Goal: Use online tool/utility: Use online tool/utility

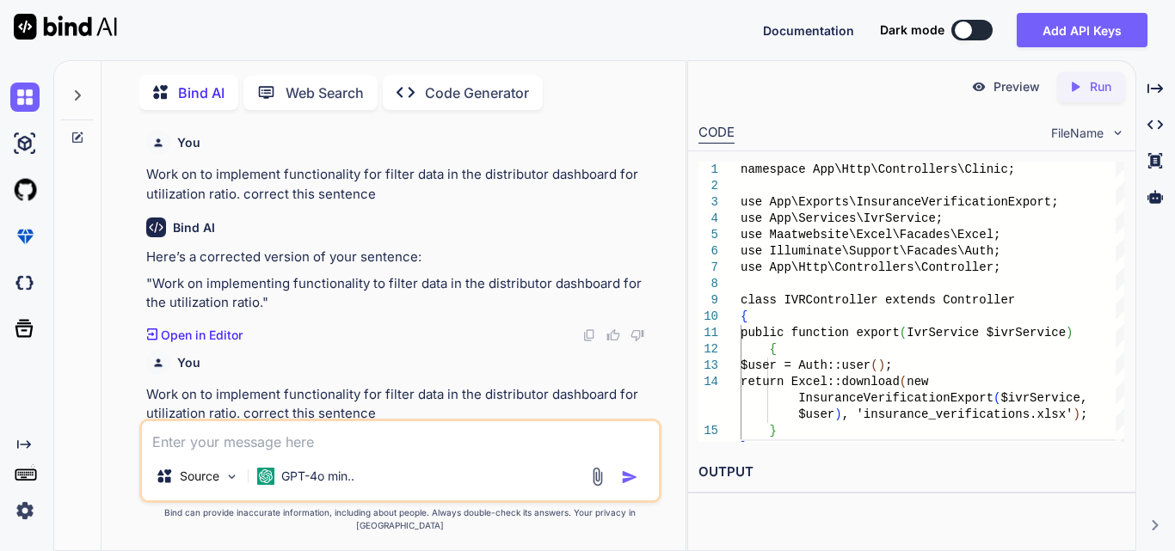
scroll to position [0, 366]
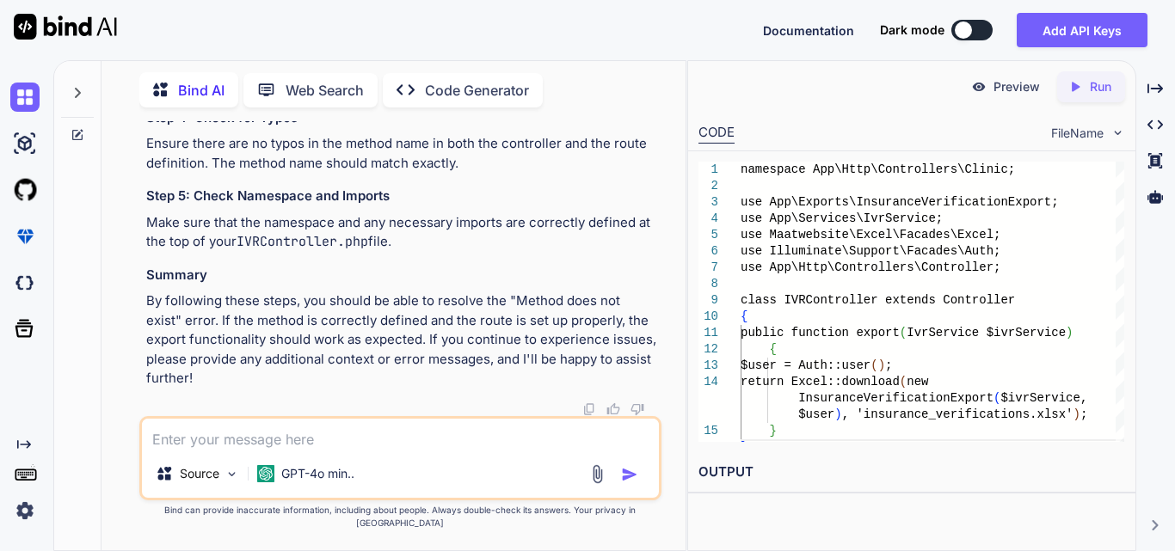
type textarea "Illuminate\Database\Eloquent\Collection {#1831 // app\Exports\InsuranceVerifica…"
type textarea "x"
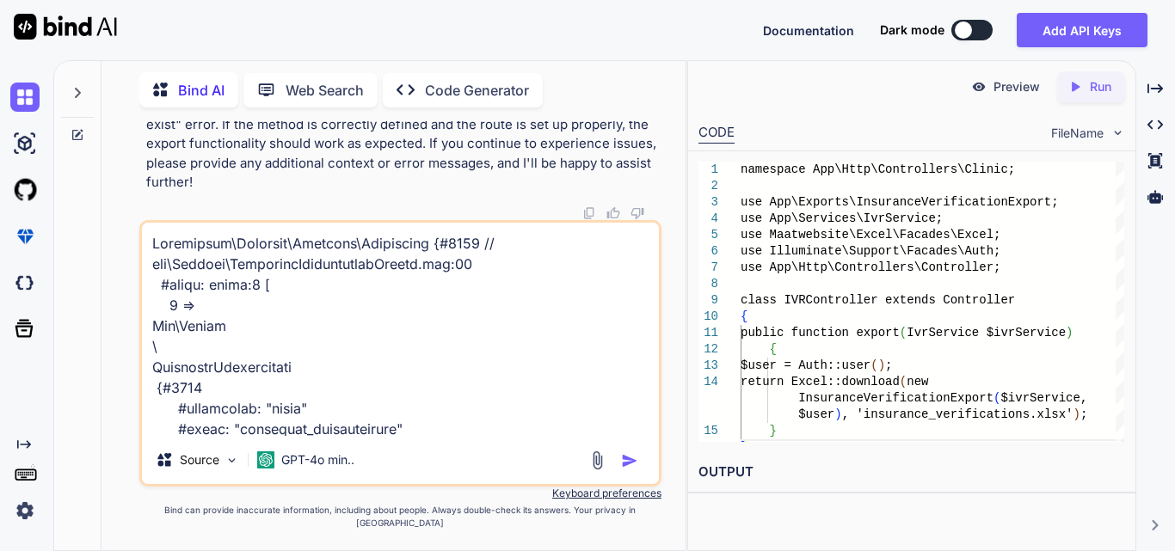
scroll to position [17387, 0]
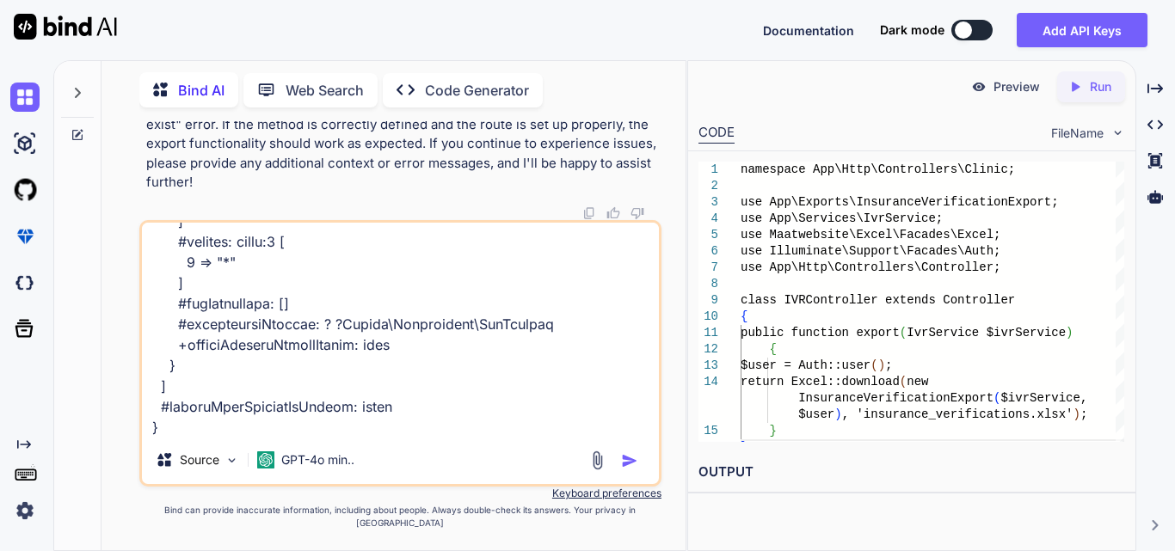
type textarea "Illuminate\Database\Eloquent\Collection {#1831 // app\Exports\InsuranceVerifica…"
type textarea "x"
type textarea "Illuminate\Database\Eloquent\Collection {#1831 // app\Exports\InsuranceVerifica…"
type textarea "x"
type textarea "Illuminate\Database\Eloquent\Collection {#1831 // app\Exports\InsuranceVerifica…"
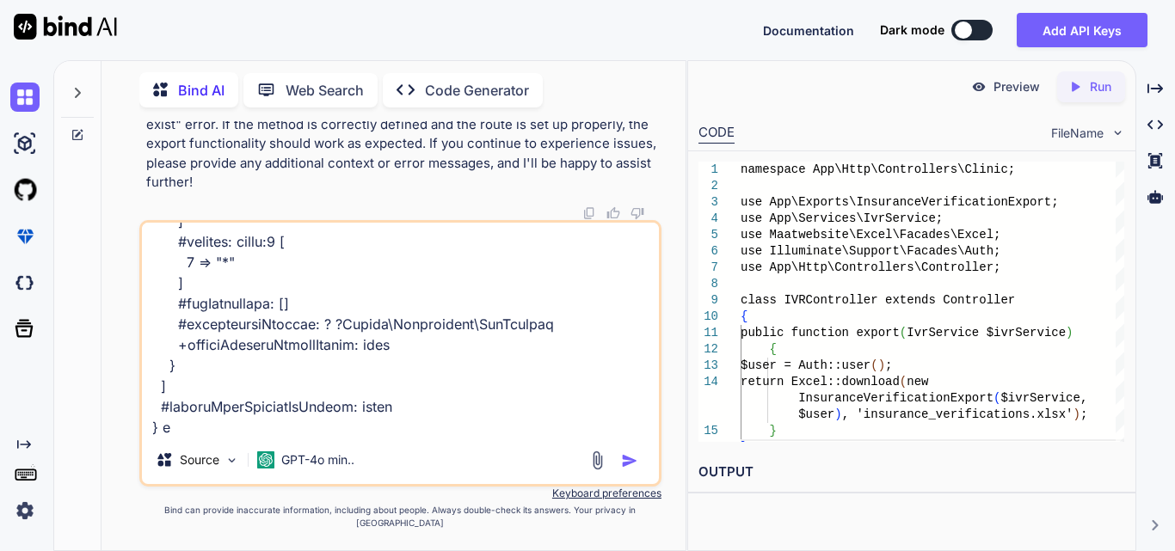
type textarea "x"
type textarea "Illuminate\Database\Eloquent\Collection {#1831 // app\Exports\InsuranceVerifica…"
type textarea "x"
type textarea "Illuminate\Database\Eloquent\Collection {#1831 // app\Exports\InsuranceVerifica…"
type textarea "x"
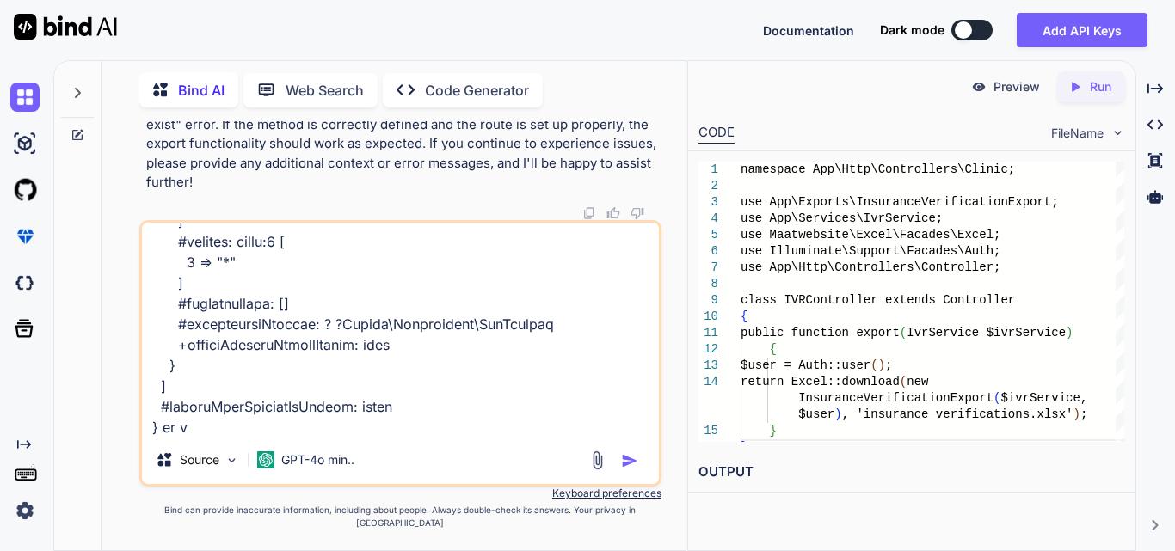
type textarea "Illuminate\Database\Eloquent\Collection {#1831 // app\Exports\InsuranceVerifica…"
type textarea "x"
type textarea "Illuminate\Database\Eloquent\Collection {#1831 // app\Exports\InsuranceVerifica…"
type textarea "x"
type textarea "Illuminate\Database\Eloquent\Collection {#1831 // app\Exports\InsuranceVerifica…"
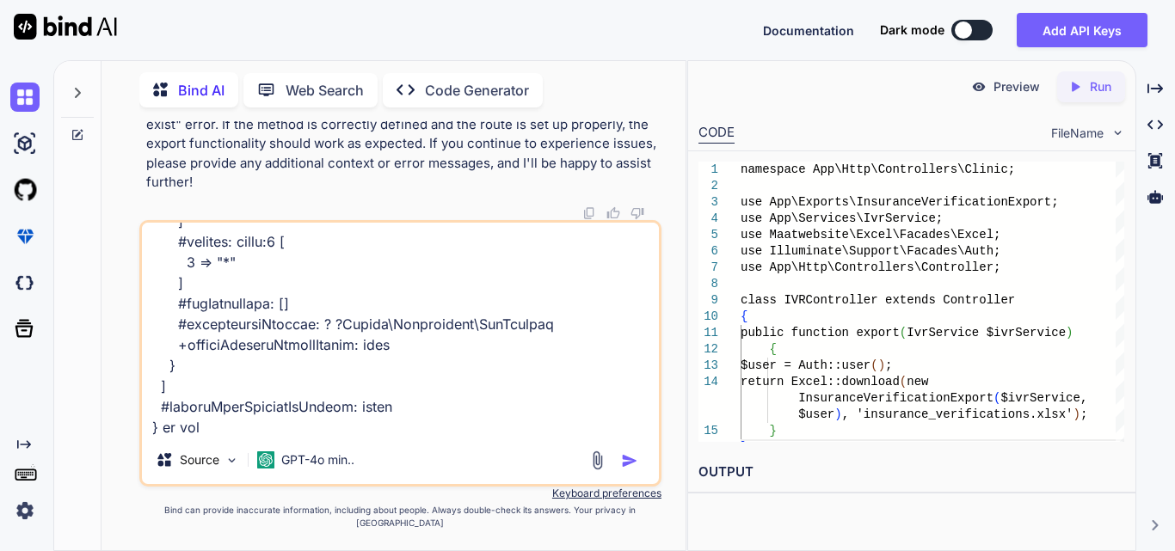
type textarea "x"
type textarea "Illuminate\Database\Eloquent\Collection {#1831 // app\Exports\InsuranceVerifica…"
type textarea "x"
type textarea "Illuminate\Database\Eloquent\Collection {#1831 // app\Exports\InsuranceVerifica…"
type textarea "x"
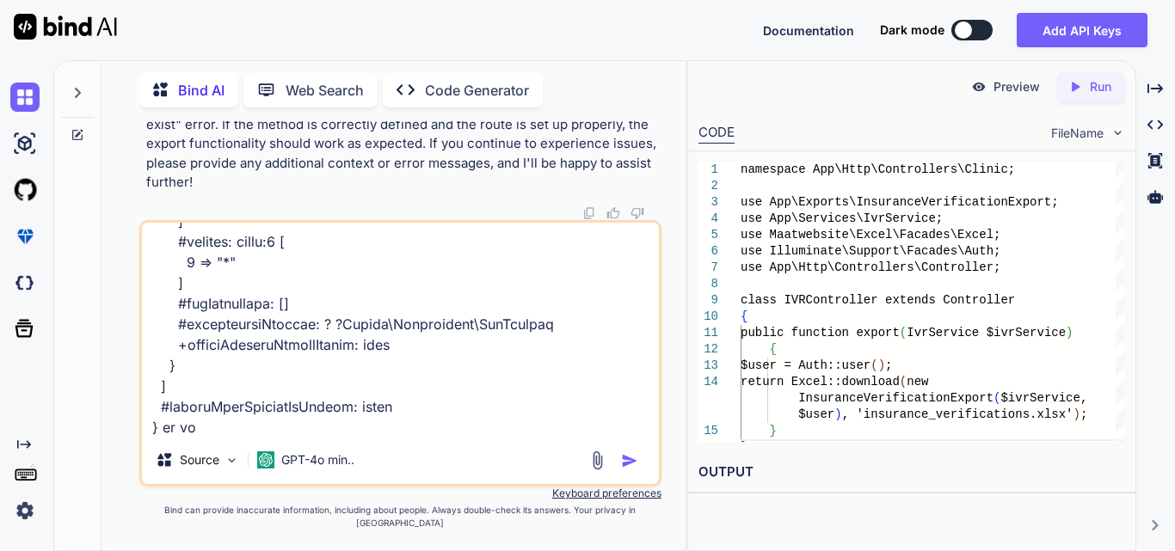
type textarea "Illuminate\Database\Eloquent\Collection {#1831 // app\Exports\InsuranceVerifica…"
type textarea "x"
type textarea "Illuminate\Database\Eloquent\Collection {#1831 // app\Exports\InsuranceVerifica…"
type textarea "x"
type textarea "Illuminate\Database\Eloquent\Collection {#1831 // app\Exports\InsuranceVerifica…"
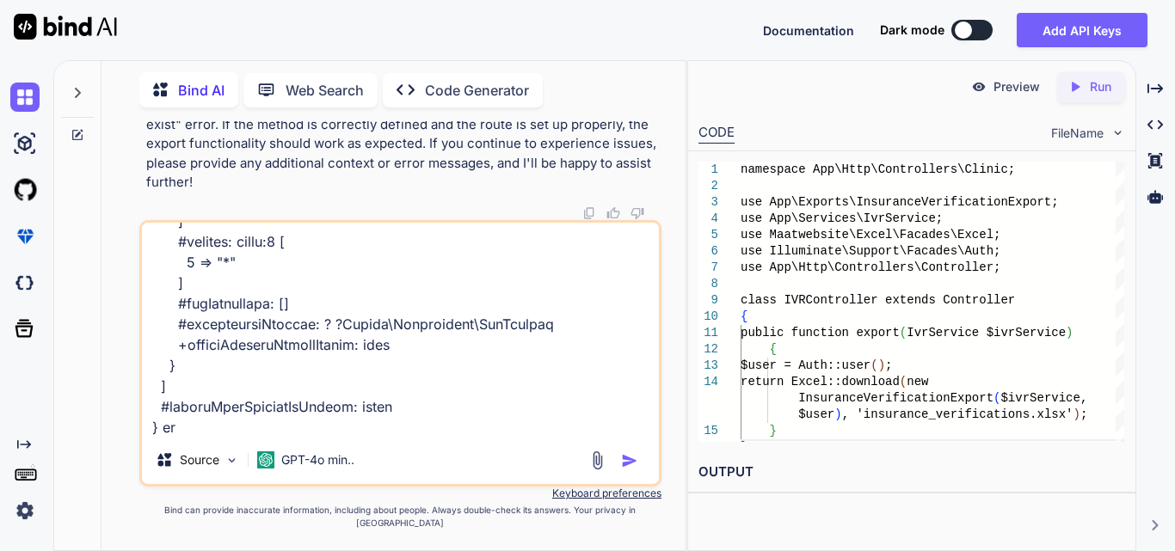
type textarea "x"
type textarea "Illuminate\Database\Eloquent\Collection {#1831 // app\Exports\InsuranceVerifica…"
type textarea "x"
type textarea "Illuminate\Database\Eloquent\Collection {#1831 // app\Exports\InsuranceVerifica…"
type textarea "x"
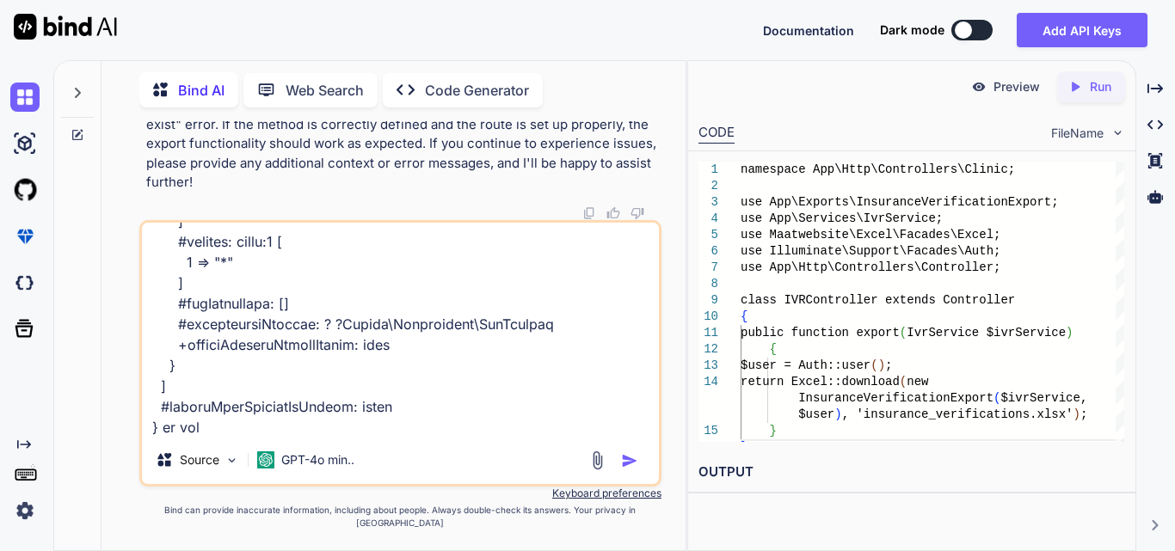
type textarea "Illuminate\Database\Eloquent\Collection {#1831 // app\Exports\InsuranceVerifica…"
type textarea "x"
type textarea "Illuminate\Database\Eloquent\Collection {#1831 // app\Exports\InsuranceVerifica…"
type textarea "x"
type textarea "Illuminate\Database\Eloquent\Collection {#1831 // app\Exports\InsuranceVerifica…"
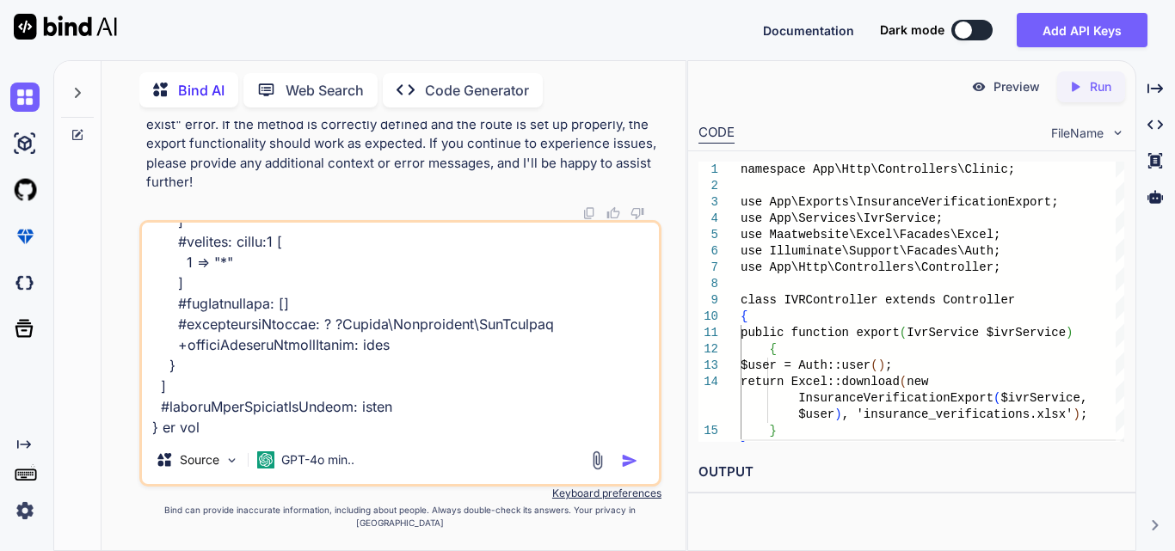
type textarea "x"
type textarea "Illuminate\Database\Eloquent\Collection {#1831 // app\Exports\InsuranceVerifica…"
type textarea "x"
type textarea "Illuminate\Database\Eloquent\Collection {#1831 // app\Exports\InsuranceVerifica…"
type textarea "x"
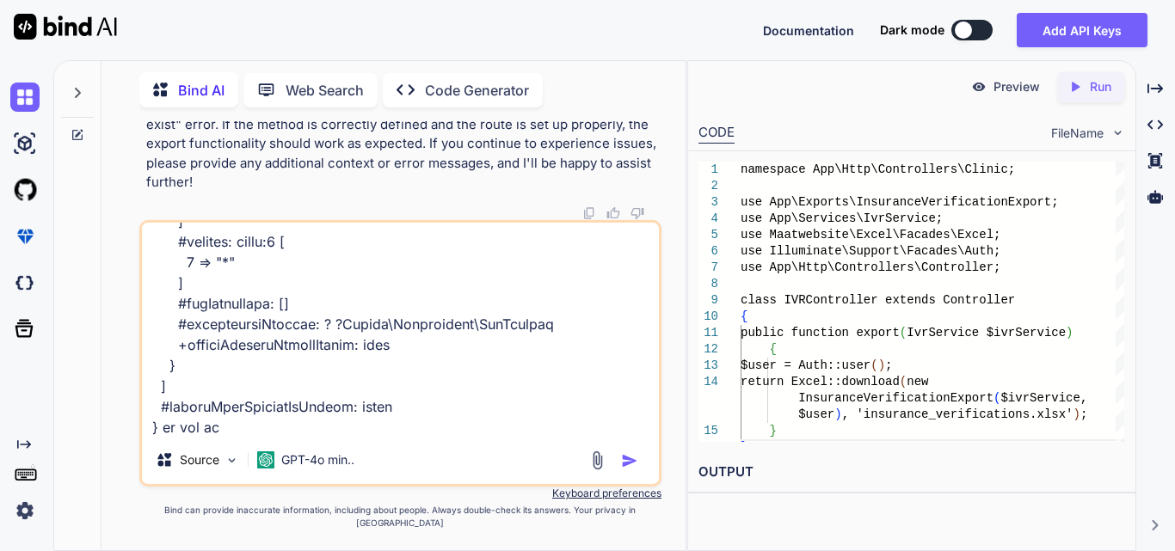
type textarea "Illuminate\Database\Eloquent\Collection {#1831 // app\Exports\InsuranceVerifica…"
type textarea "x"
type textarea "Illuminate\Database\Eloquent\Collection {#1831 // app\Exports\InsuranceVerifica…"
type textarea "x"
type textarea "Illuminate\Database\Eloquent\Collection {#1831 // app\Exports\InsuranceVerifica…"
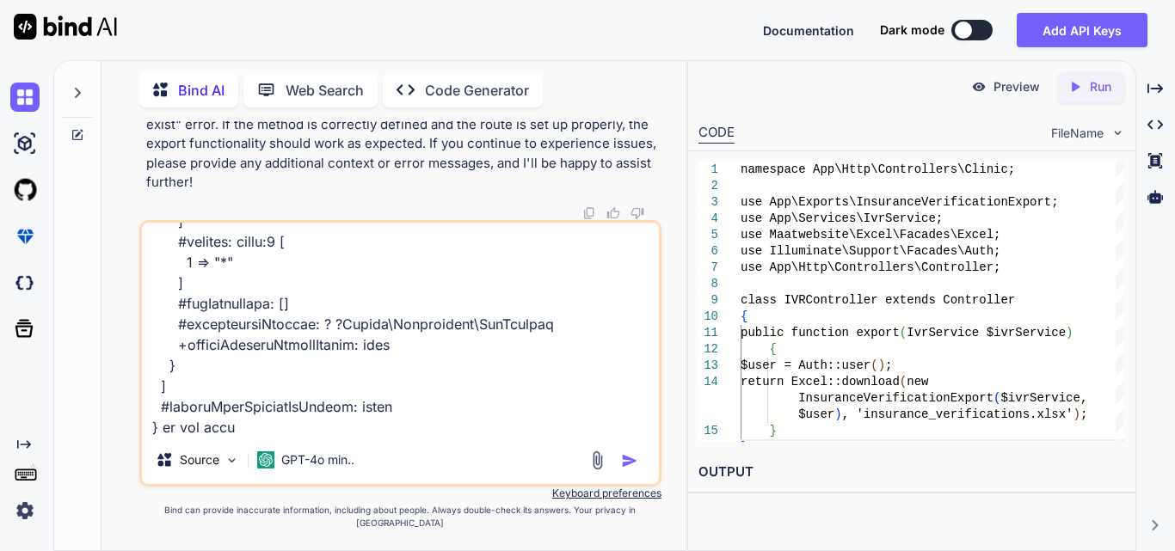
type textarea "x"
type textarea "Illuminate\Database\Eloquent\Collection {#1831 // app\Exports\InsuranceVerifica…"
type textarea "x"
type textarea "Illuminate\Database\Eloquent\Collection {#1831 // app\Exports\InsuranceVerifica…"
type textarea "x"
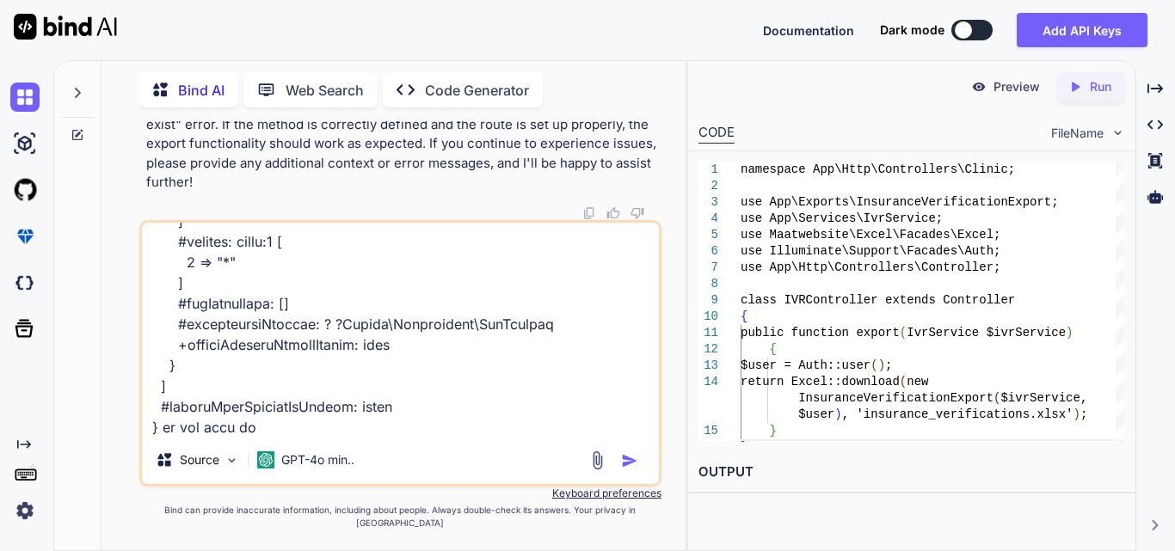
type textarea "Illuminate\Database\Eloquent\Collection {#1831 // app\Exports\InsuranceVerifica…"
type textarea "x"
type textarea "Illuminate\Database\Eloquent\Collection {#1831 // app\Exports\InsuranceVerifica…"
type textarea "x"
type textarea "Illuminate\Database\Eloquent\Collection {#1831 // app\Exports\InsuranceVerifica…"
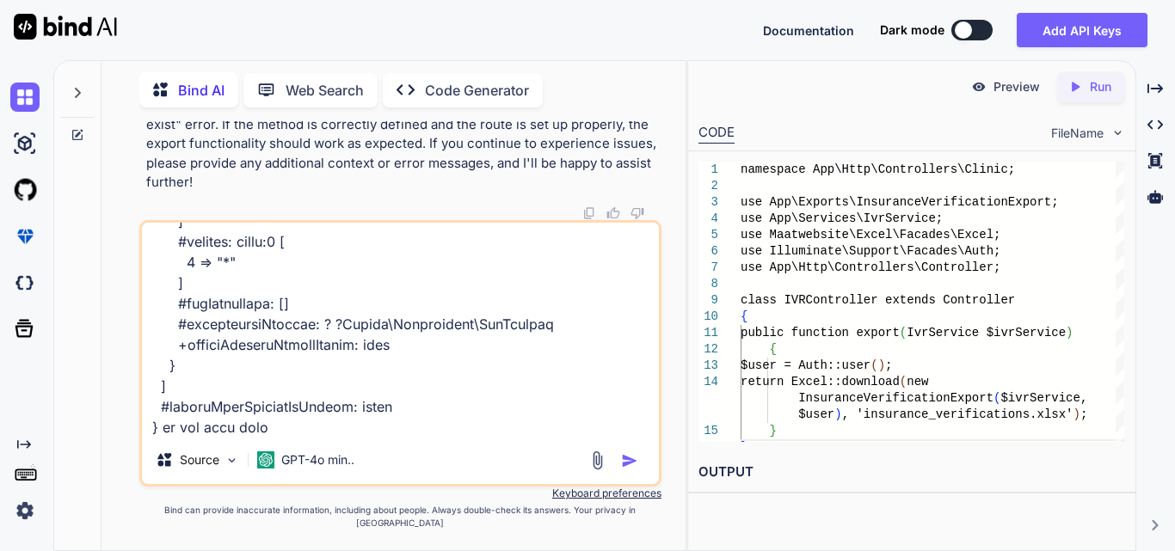
type textarea "x"
type textarea "Illuminate\Database\Eloquent\Collection {#1831 // app\Exports\InsuranceVerifica…"
type textarea "x"
type textarea "Illuminate\Database\Eloquent\Collection {#1831 // app\Exports\InsuranceVerifica…"
type textarea "x"
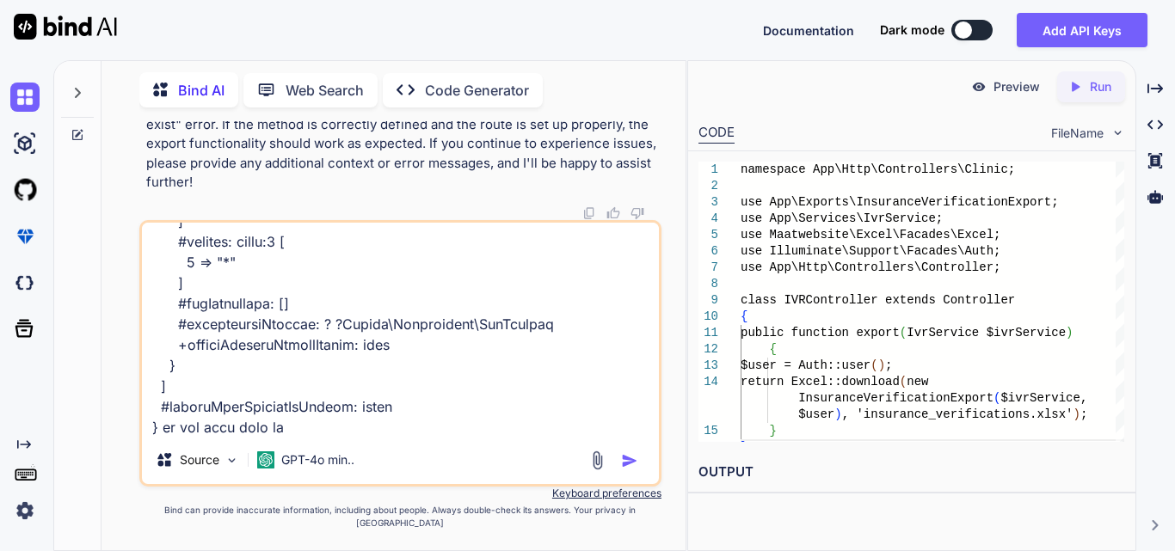
type textarea "Illuminate\Database\Eloquent\Collection {#1831 // app\Exports\InsuranceVerifica…"
type textarea "x"
type textarea "Illuminate\Database\Eloquent\Collection {#1831 // app\Exports\InsuranceVerifica…"
type textarea "x"
type textarea "Illuminate\Database\Eloquent\Collection {#1831 // app\Exports\InsuranceVerifica…"
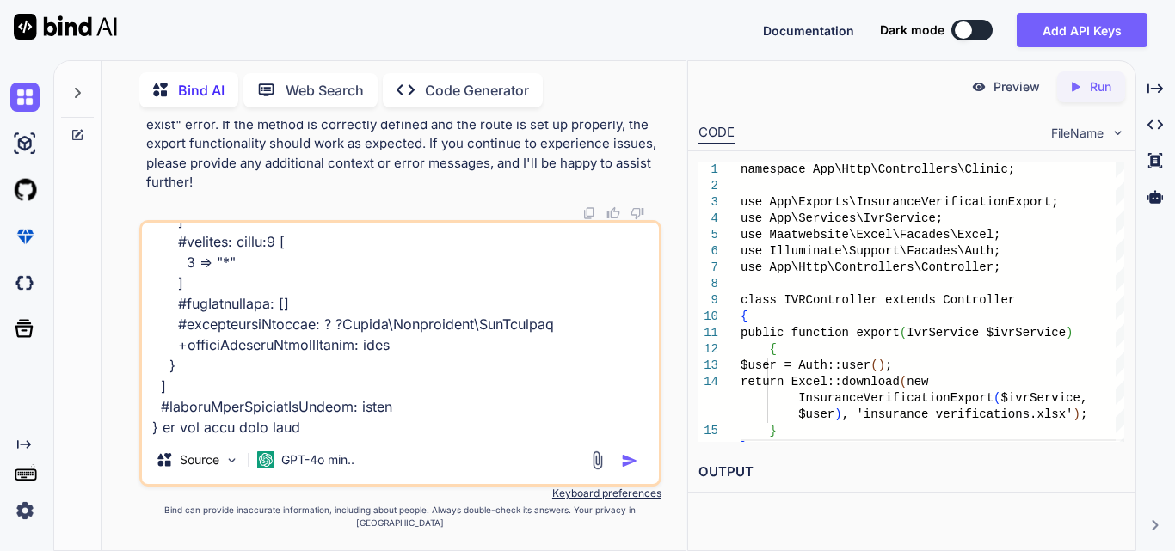
type textarea "x"
type textarea "Illuminate\Database\Eloquent\Collection {#1831 // app\Exports\InsuranceVerifica…"
type textarea "x"
type textarea "Illuminate\Database\Eloquent\Collection {#1831 // app\Exports\InsuranceVerifica…"
type textarea "x"
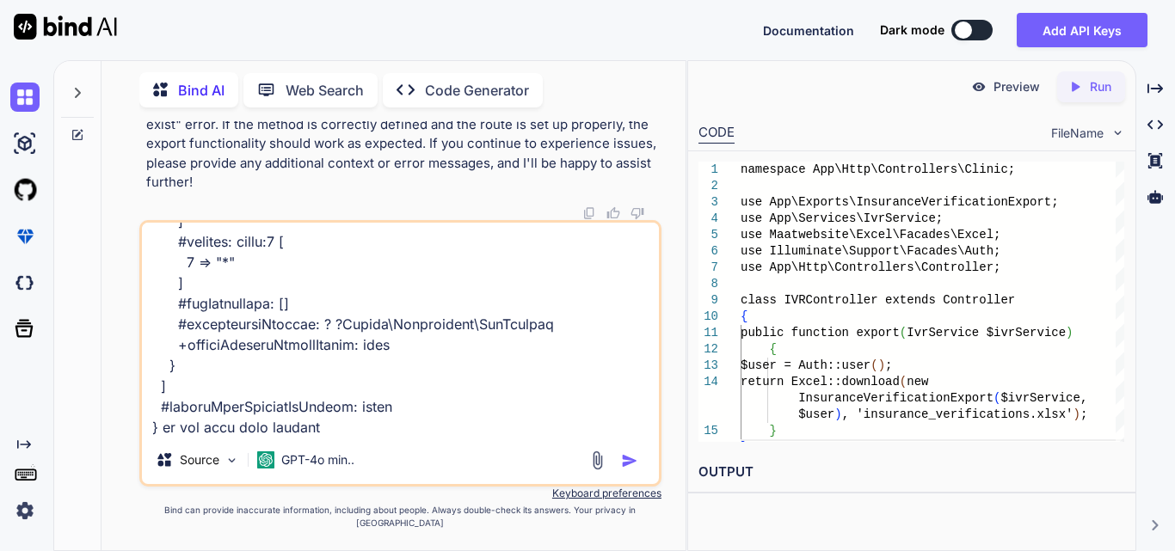
type textarea "Illuminate\Database\Eloquent\Collection {#1831 // app\Exports\InsuranceVerifica…"
type textarea "x"
type textarea "Illuminate\Database\Eloquent\Collection {#1831 // app\Exports\InsuranceVerifica…"
type textarea "x"
type textarea "Illuminate\Database\Eloquent\Collection {#1831 // app\Exports\InsuranceVerifica…"
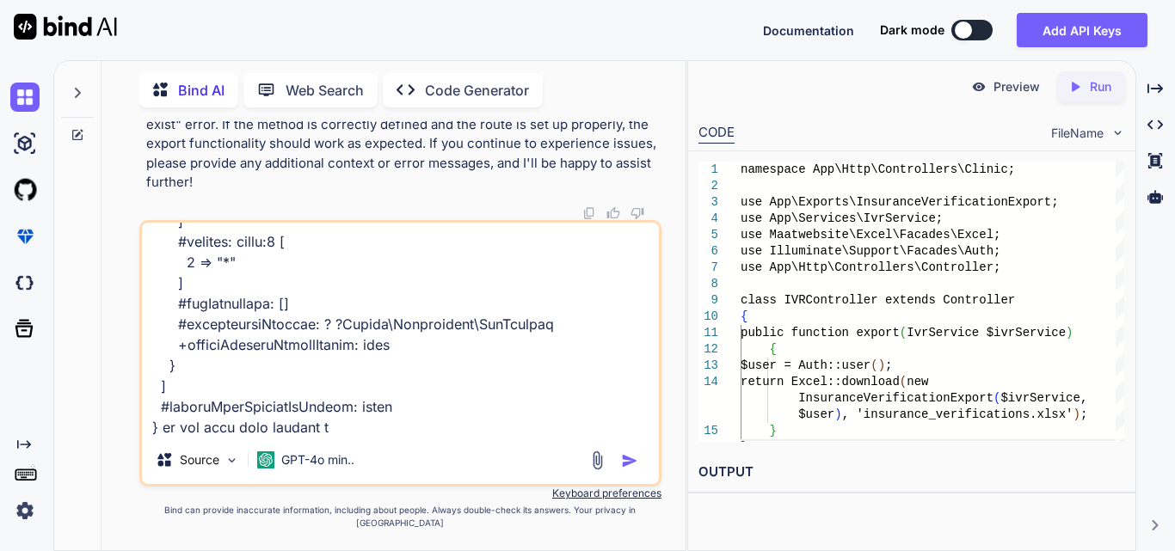
type textarea "x"
type textarea "Illuminate\Database\Eloquent\Collection {#1831 // app\Exports\InsuranceVerifica…"
type textarea "x"
type textarea "Illuminate\Database\Eloquent\Collection {#1831 // app\Exports\InsuranceVerifica…"
type textarea "x"
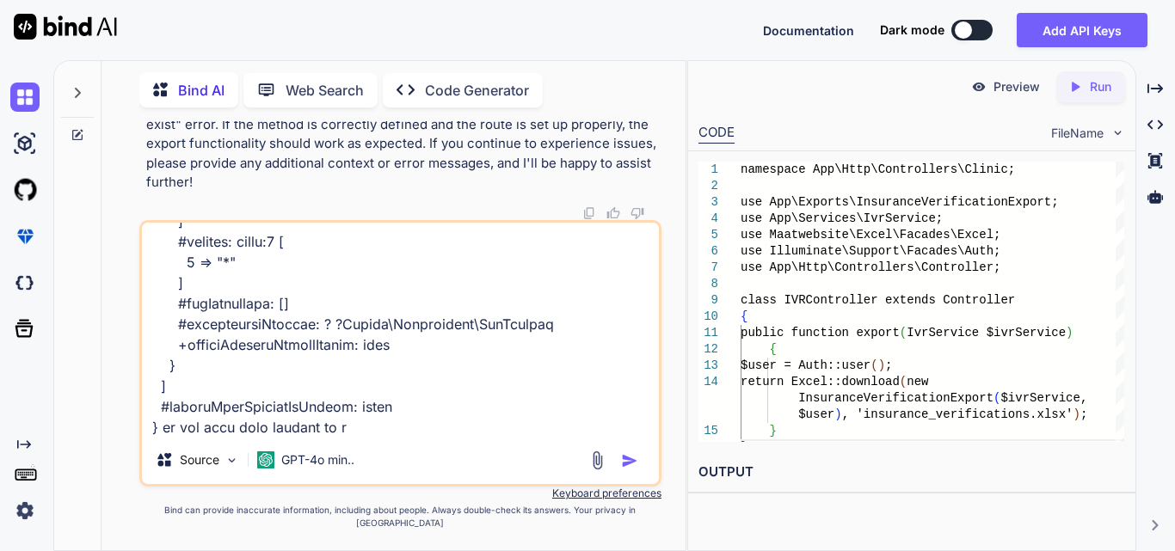
type textarea "Illuminate\Database\Eloquent\Collection {#1831 // app\Exports\InsuranceVerifica…"
type textarea "x"
type textarea "Illuminate\Database\Eloquent\Collection {#1831 // app\Exports\InsuranceVerifica…"
type textarea "x"
type textarea "Illuminate\Database\Eloquent\Collection {#1831 // app\Exports\InsuranceVerifica…"
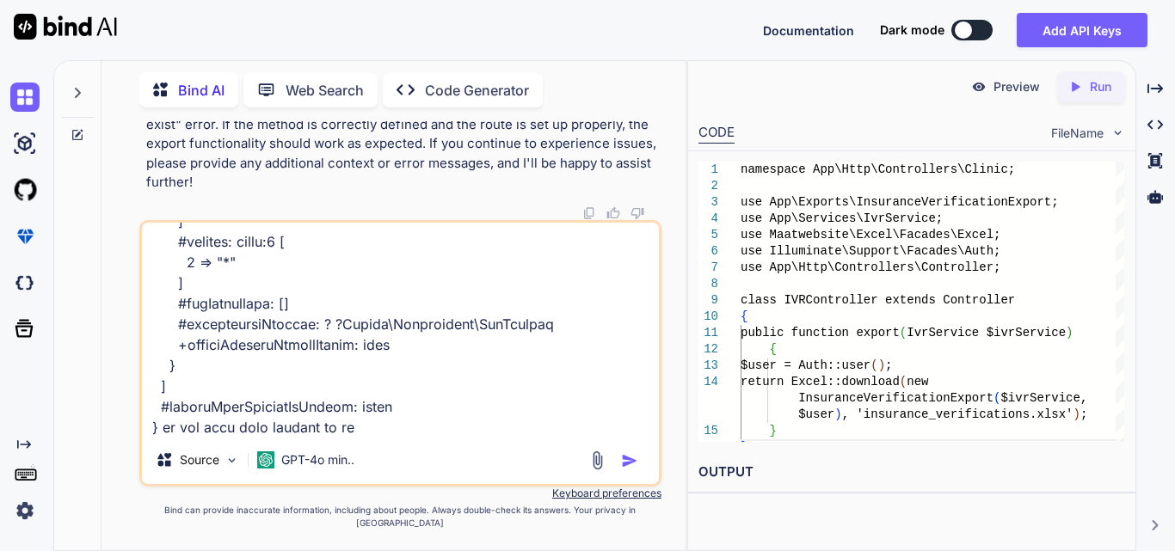
type textarea "x"
type textarea "Illuminate\Database\Eloquent\Collection {#1831 // app\Exports\InsuranceVerifica…"
type textarea "x"
type textarea "Illuminate\Database\Eloquent\Collection {#1831 // app\Exports\InsuranceVerifica…"
type textarea "x"
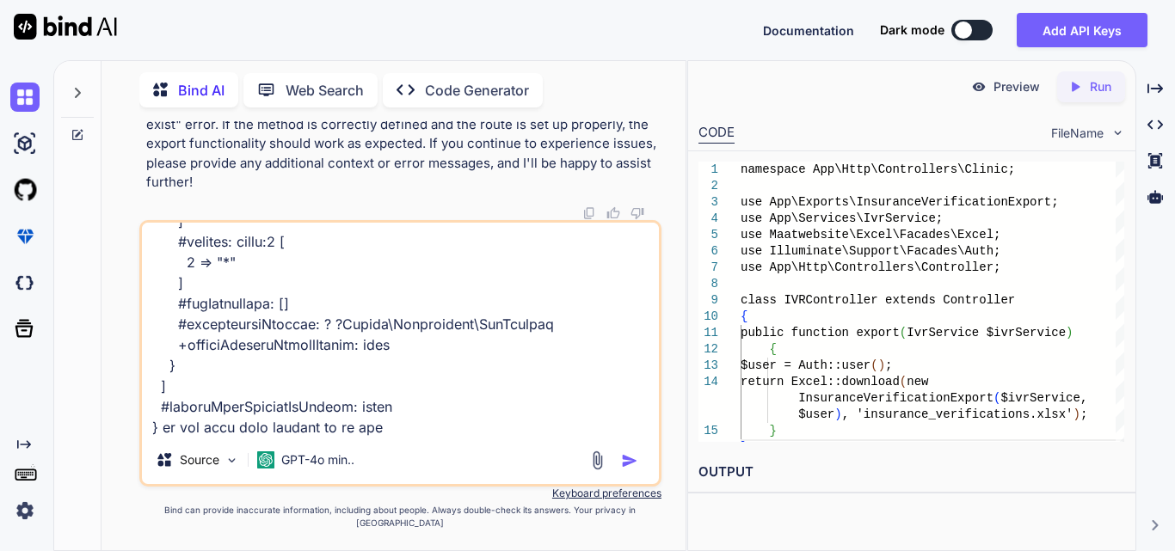
type textarea "Illuminate\Database\Eloquent\Collection {#1831 // app\Exports\InsuranceVerifica…"
type textarea "x"
type textarea "Illuminate\Database\Eloquent\Collection {#1831 // app\Exports\InsuranceVerifica…"
type textarea "x"
type textarea "Illuminate\Database\Eloquent\Collection {#1831 // app\Exports\InsuranceVerifica…"
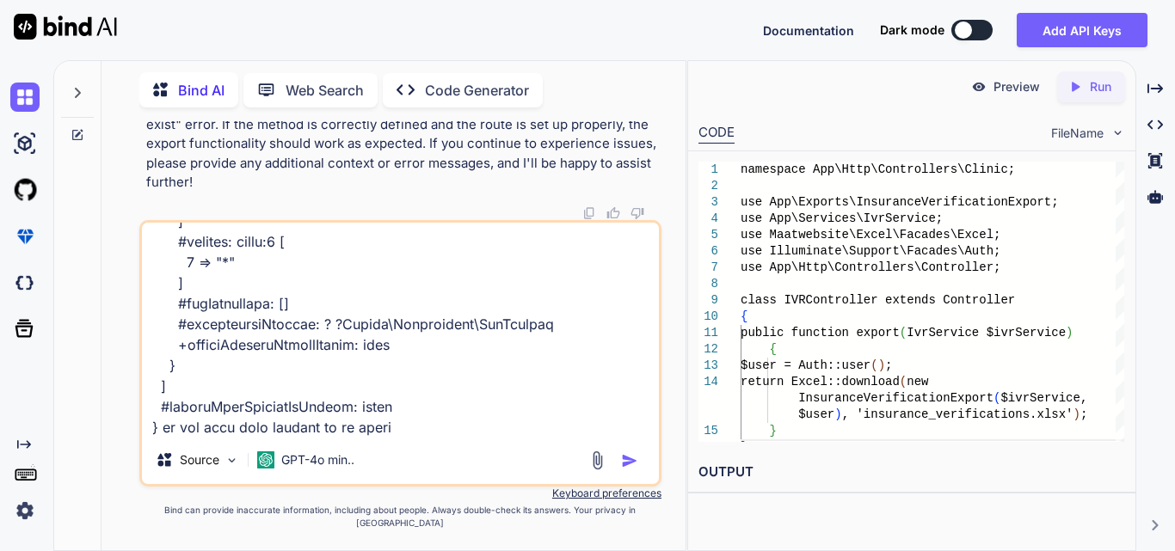
type textarea "x"
type textarea "Illuminate\Database\Eloquent\Collection {#1831 // app\Exports\InsuranceVerifica…"
type textarea "x"
type textarea "Illuminate\Database\Eloquent\Collection {#1831 // app\Exports\InsuranceVerifica…"
type textarea "x"
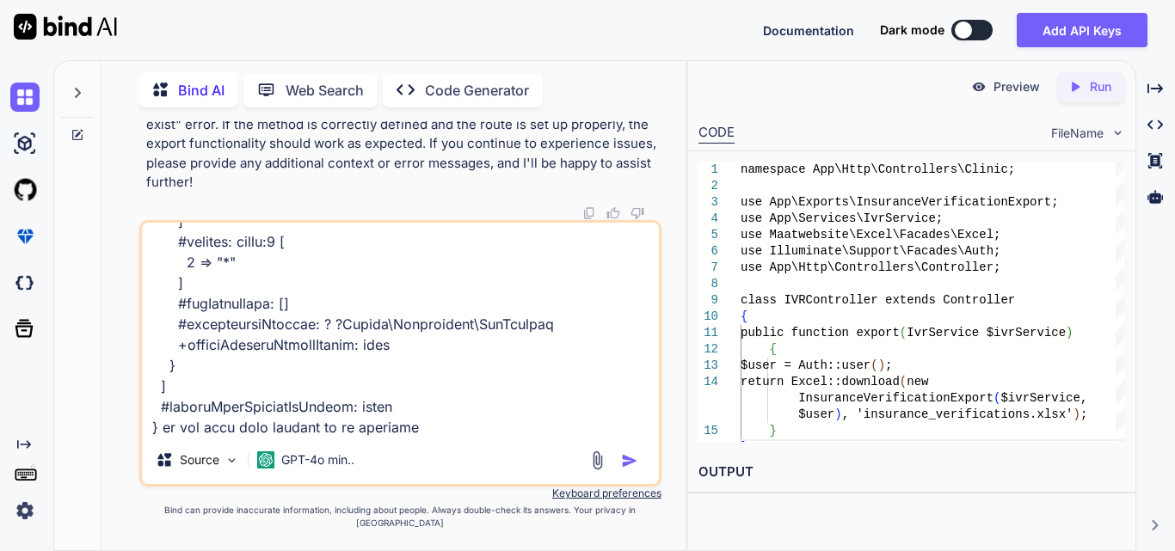
type textarea "Illuminate\Database\Eloquent\Collection {#1831 // app\Exports\InsuranceVerifica…"
type textarea "x"
type textarea "Illuminate\Database\Eloquent\Collection {#1831 // app\Exports\InsuranceVerifica…"
type textarea "x"
type textarea "Illuminate\Database\Eloquent\Collection {#1831 // app\Exports\InsuranceVerifica…"
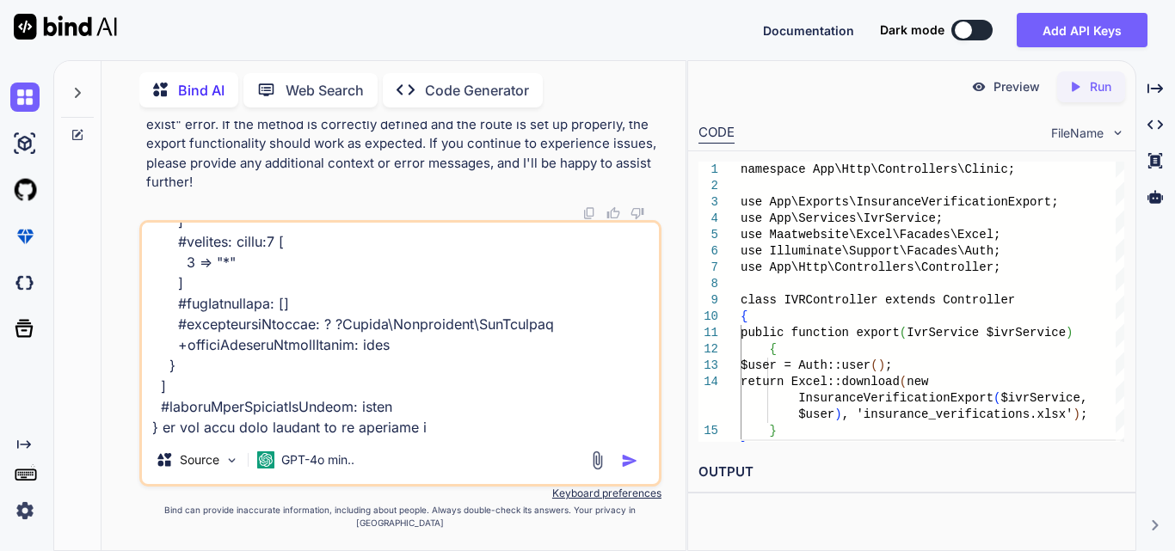
type textarea "x"
type textarea "Illuminate\Database\Eloquent\Collection {#1831 // app\Exports\InsuranceVerifica…"
type textarea "x"
type textarea "Illuminate\Database\Eloquent\Collection {#1831 // app\Exports\InsuranceVerifica…"
type textarea "x"
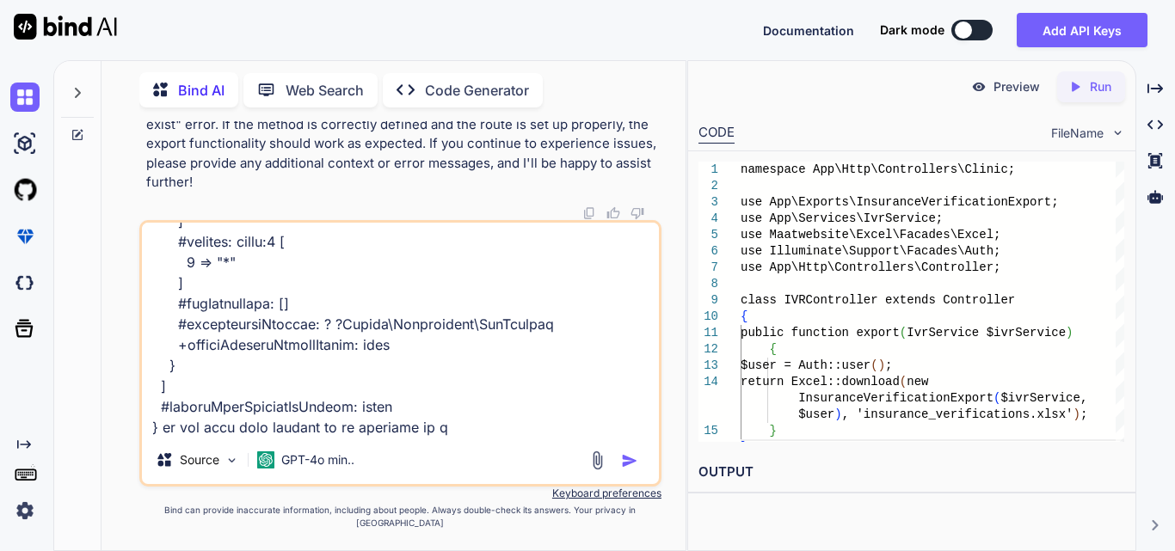
type textarea "Illuminate\Database\Eloquent\Collection {#1831 // app\Exports\InsuranceVerifica…"
type textarea "x"
type textarea "Illuminate\Database\Eloquent\Collection {#1831 // app\Exports\InsuranceVerifica…"
type textarea "x"
type textarea "Illuminate\Database\Eloquent\Collection {#1831 // app\Exports\InsuranceVerifica…"
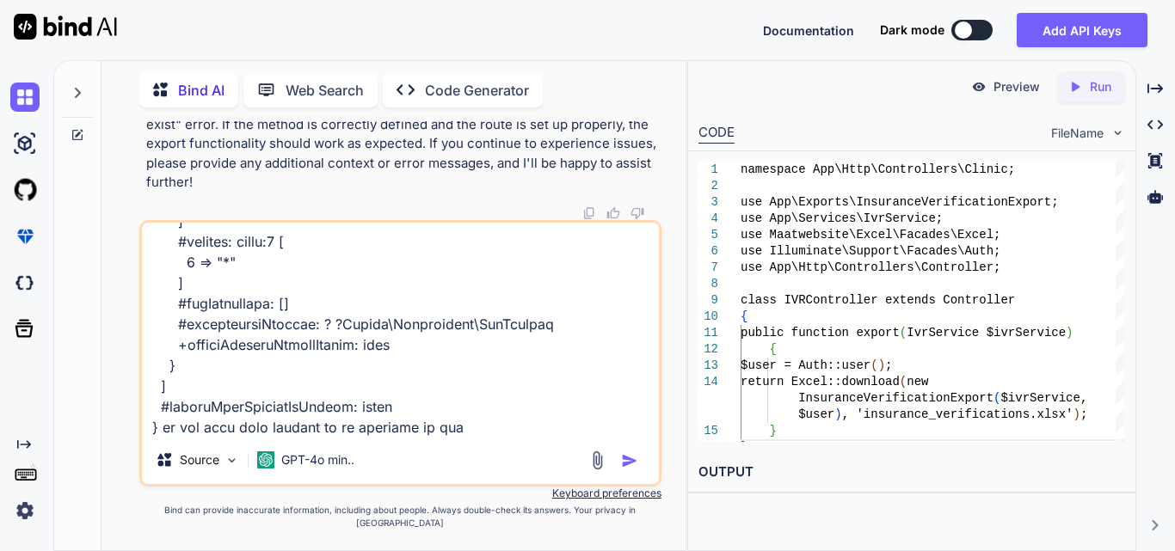
type textarea "x"
type textarea "Illuminate\Database\Eloquent\Collection {#1831 // app\Exports\InsuranceVerifica…"
type textarea "x"
type textarea "Illuminate\Database\Eloquent\Collection {#1831 // app\Exports\InsuranceVerifica…"
type textarea "x"
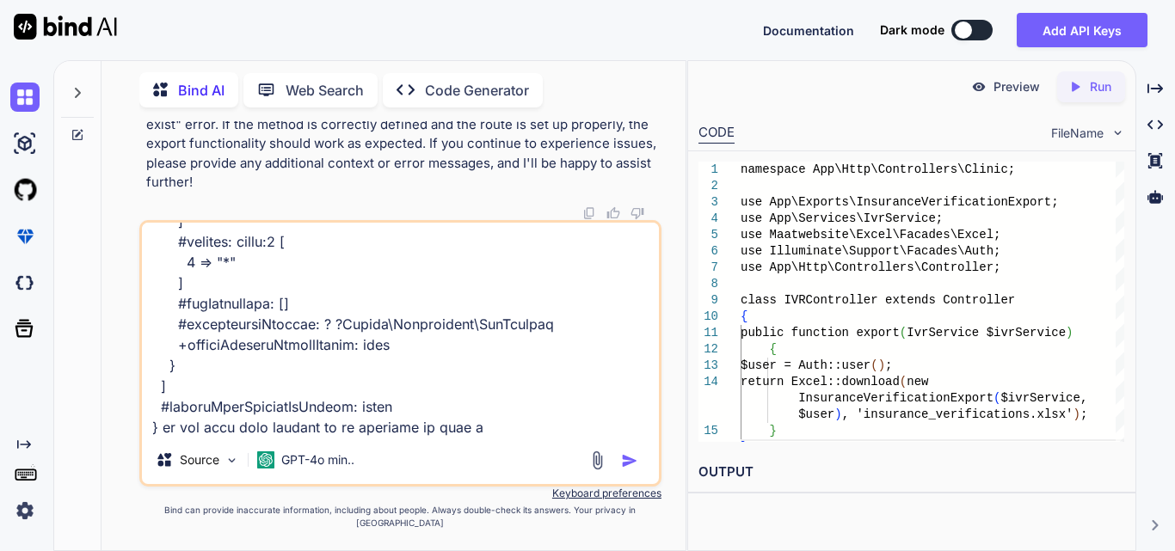
type textarea "Illuminate\Database\Eloquent\Collection {#1831 // app\Exports\InsuranceVerifica…"
type textarea "x"
type textarea "Illuminate\Database\Eloquent\Collection {#1831 // app\Exports\InsuranceVerifica…"
type textarea "x"
type textarea "Illuminate\Database\Eloquent\Collection {#1831 // app\Exports\InsuranceVerifica…"
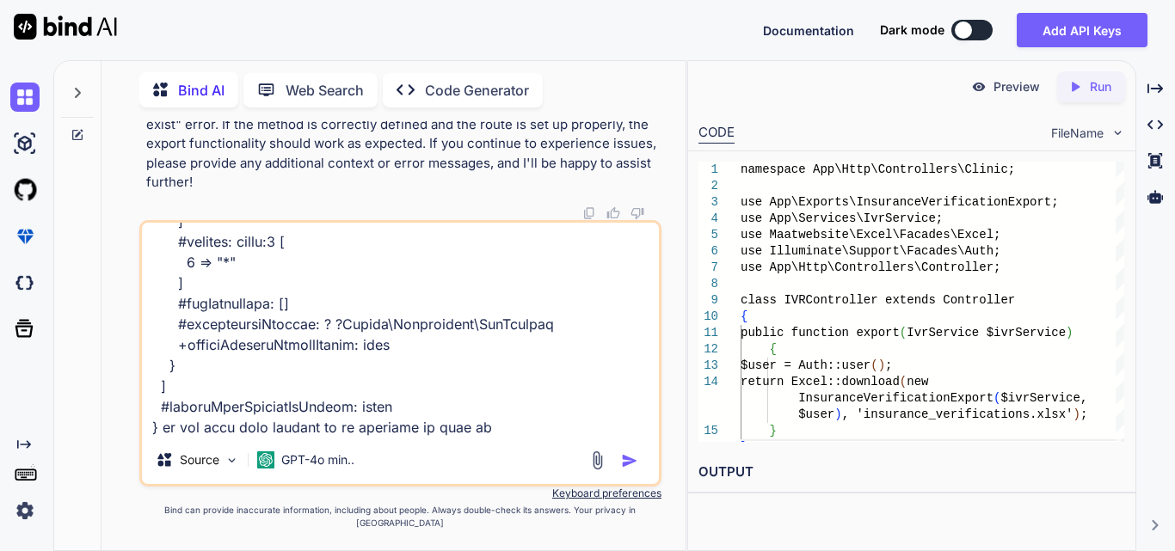
type textarea "x"
type textarea "Illuminate\Database\Eloquent\Collection {#1831 // app\Exports\InsuranceVerifica…"
type textarea "x"
type textarea "Illuminate\Database\Eloquent\Collection {#1831 // app\Exports\InsuranceVerifica…"
type textarea "x"
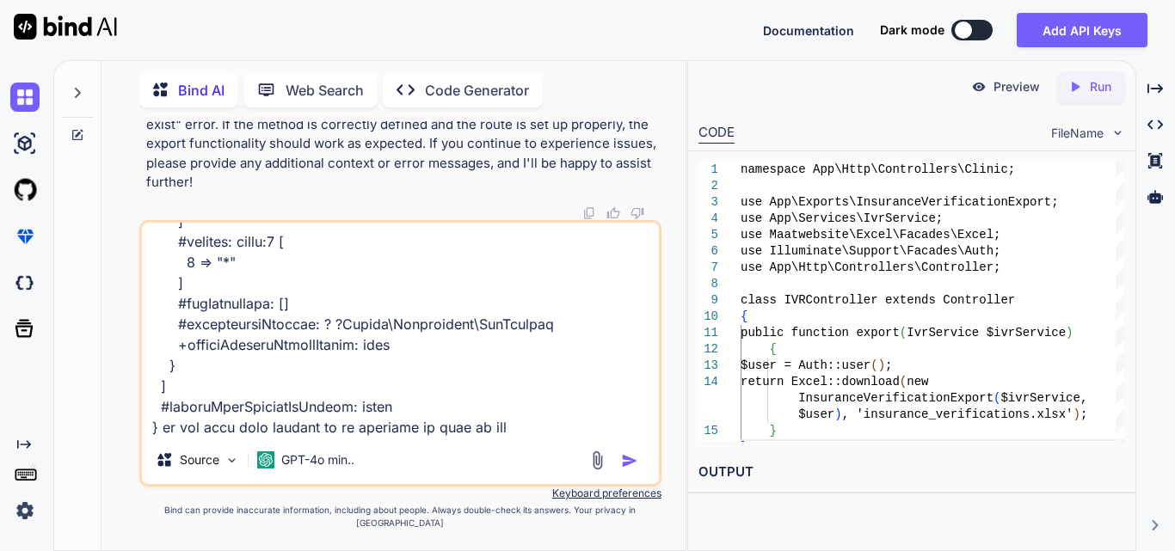
type textarea "Illuminate\Database\Eloquent\Collection {#1831 // app\Exports\InsuranceVerifica…"
type textarea "x"
type textarea "Illuminate\Database\Eloquent\Collection {#1831 // app\Exports\InsuranceVerifica…"
type textarea "x"
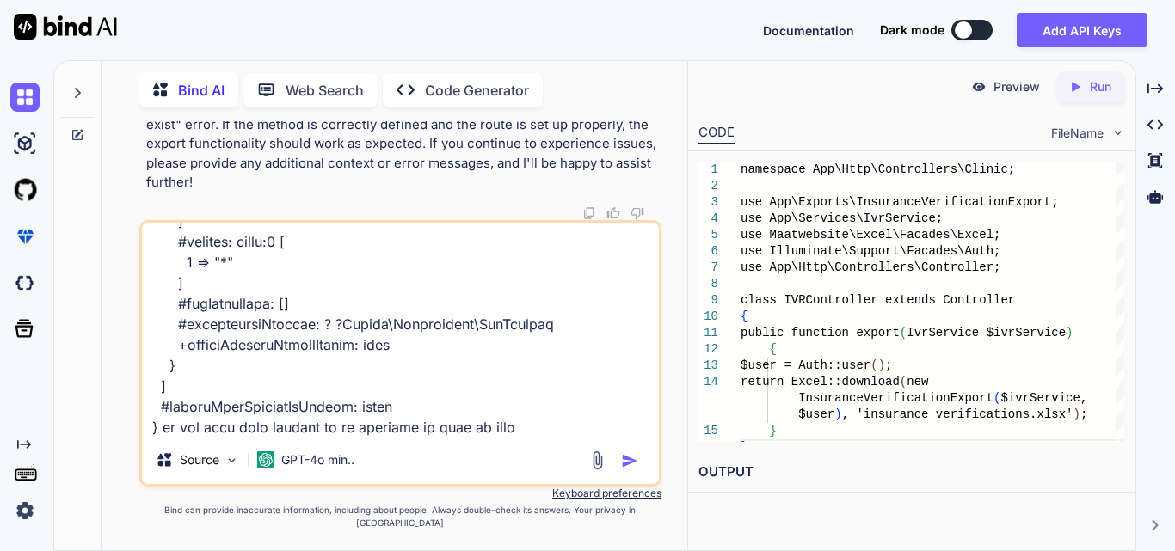
click at [551, 436] on textarea at bounding box center [400, 329] width 517 height 213
paste textarea "'IVR Id', 'Patient First Name', 'Patient Last Name', 'Clinic Name', 'Status'"
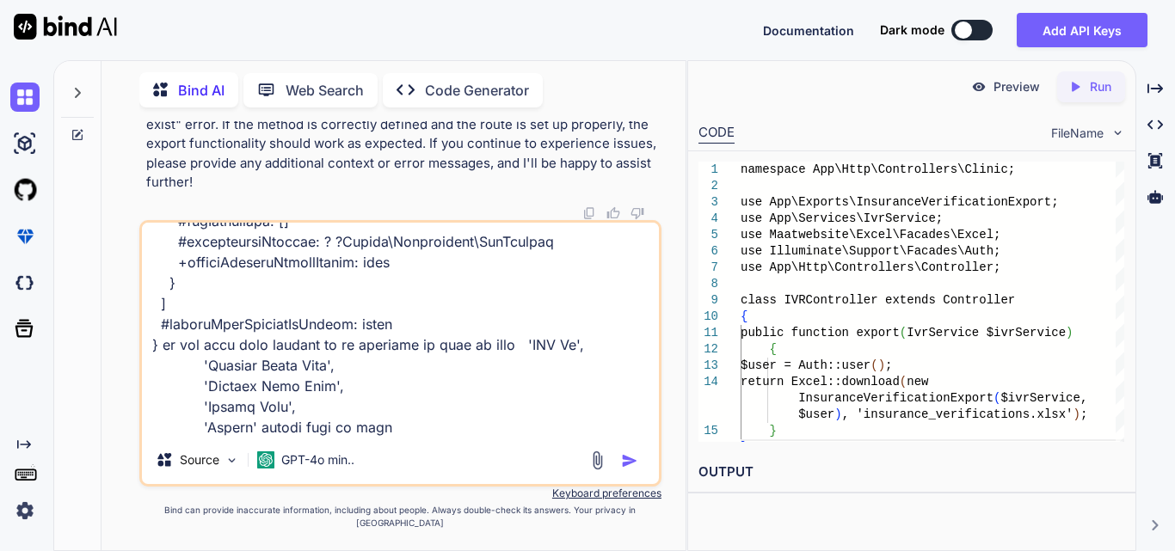
type textarea "Illuminate\Database\Eloquent\Collection {#1831 // app\Exports\InsuranceVerifica…"
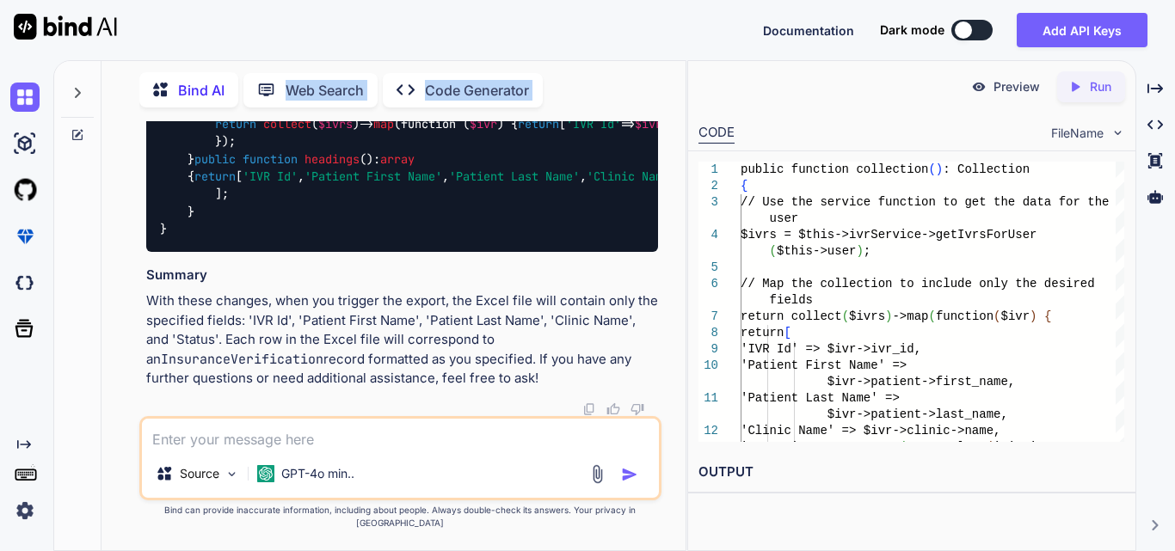
scroll to position [54493, 0]
drag, startPoint x: 157, startPoint y: 214, endPoint x: 271, endPoint y: 327, distance: 160.6
copy code "public function collection ( ): Collection { // Use the service function to get…"
